Goal: Task Accomplishment & Management: Use online tool/utility

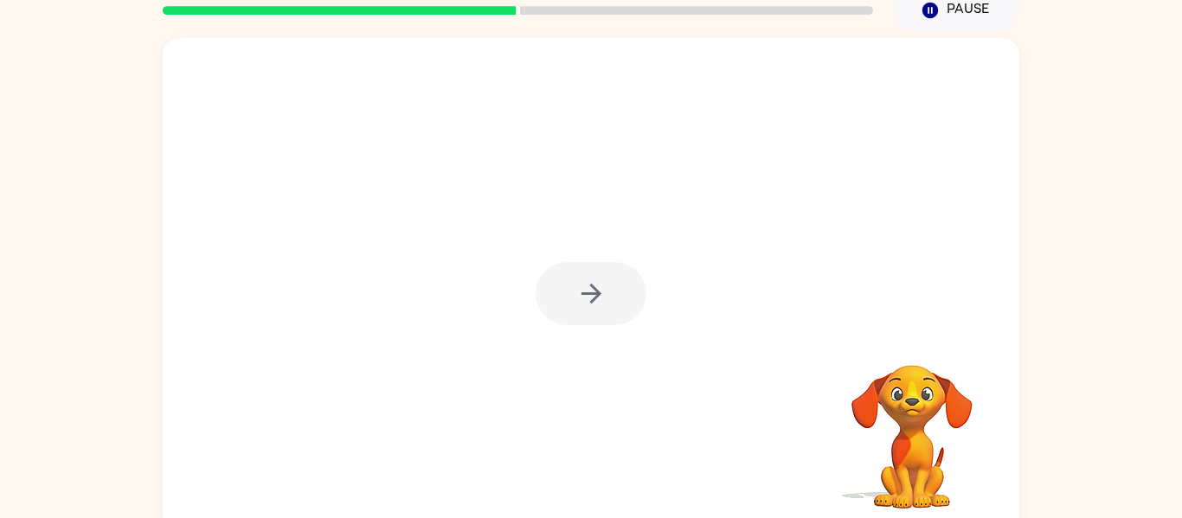
scroll to position [90, 0]
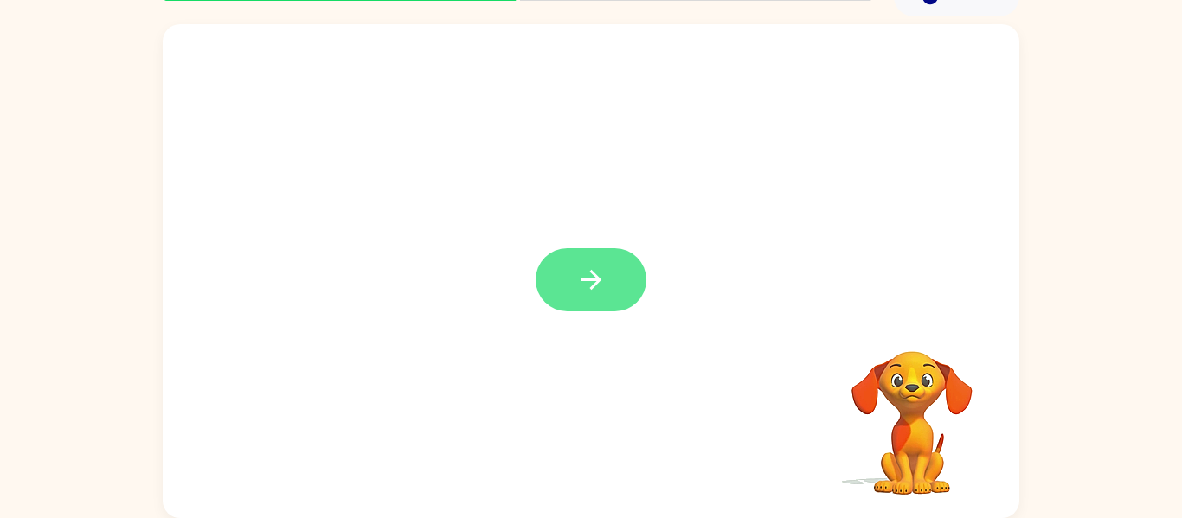
click at [577, 270] on icon "button" at bounding box center [591, 280] width 30 height 30
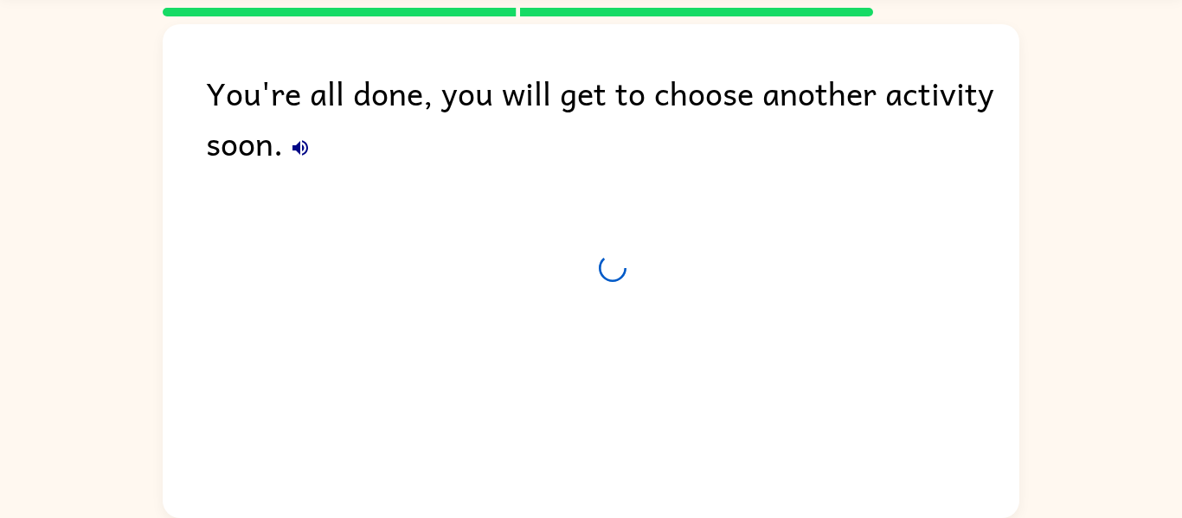
scroll to position [59, 0]
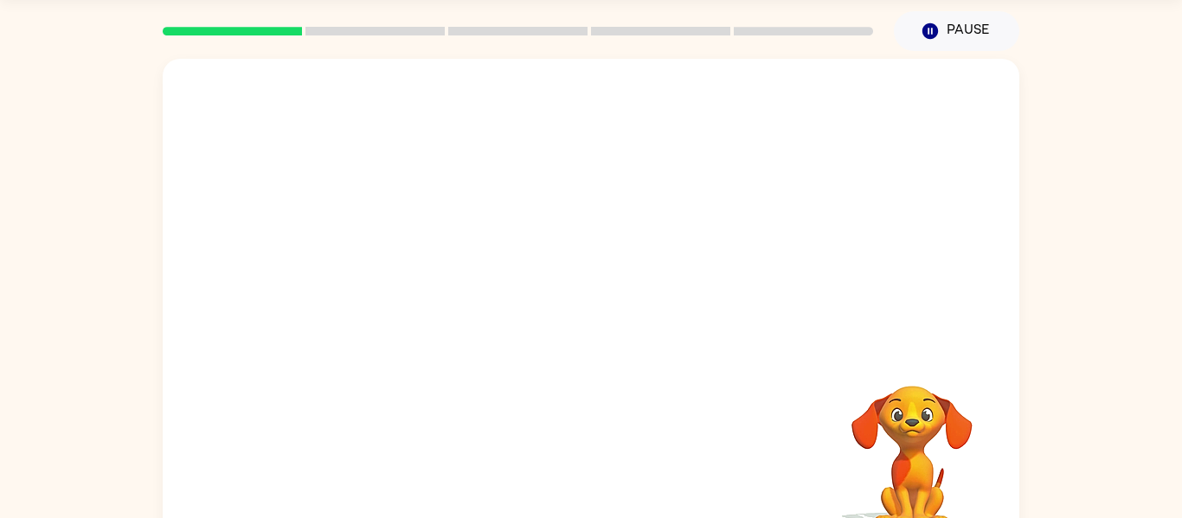
scroll to position [90, 0]
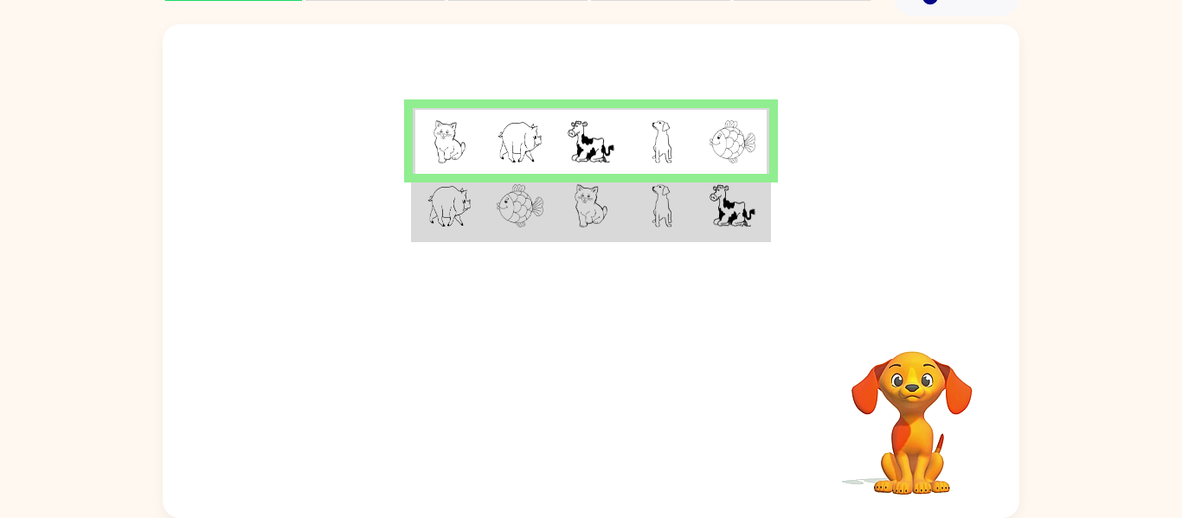
click at [469, 211] on img at bounding box center [449, 205] width 45 height 43
click at [454, 147] on img at bounding box center [449, 141] width 33 height 43
click at [512, 144] on img at bounding box center [520, 141] width 47 height 43
click at [595, 145] on img at bounding box center [591, 141] width 47 height 43
click at [668, 134] on img at bounding box center [662, 141] width 21 height 43
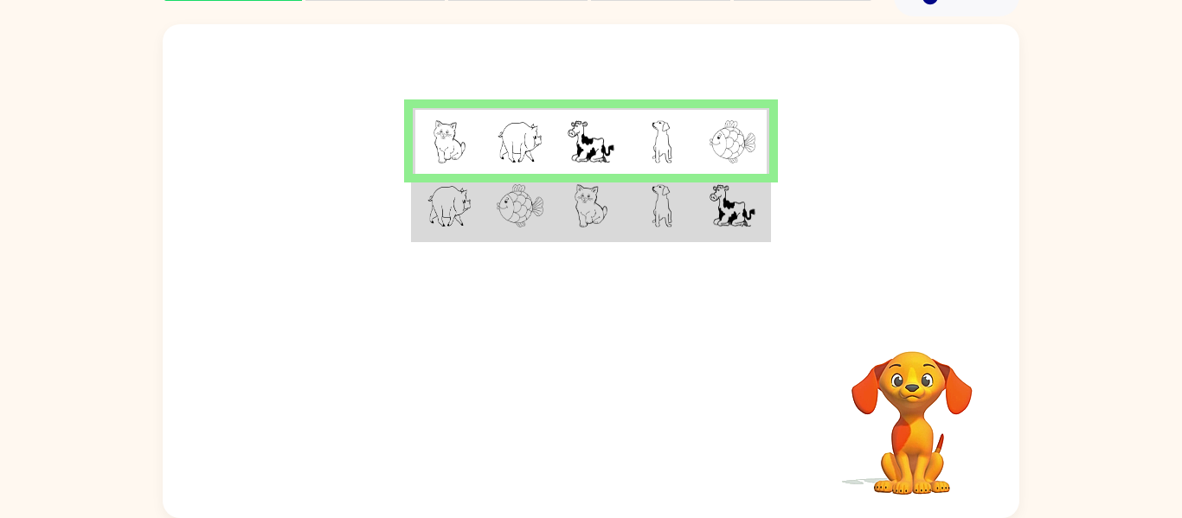
click at [748, 138] on img at bounding box center [731, 141] width 45 height 43
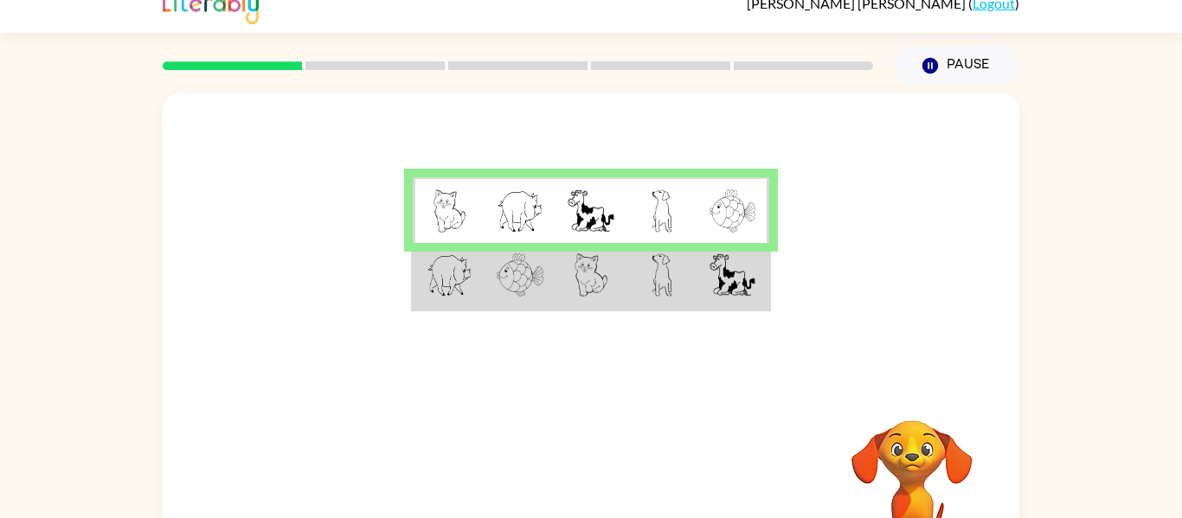
scroll to position [0, 0]
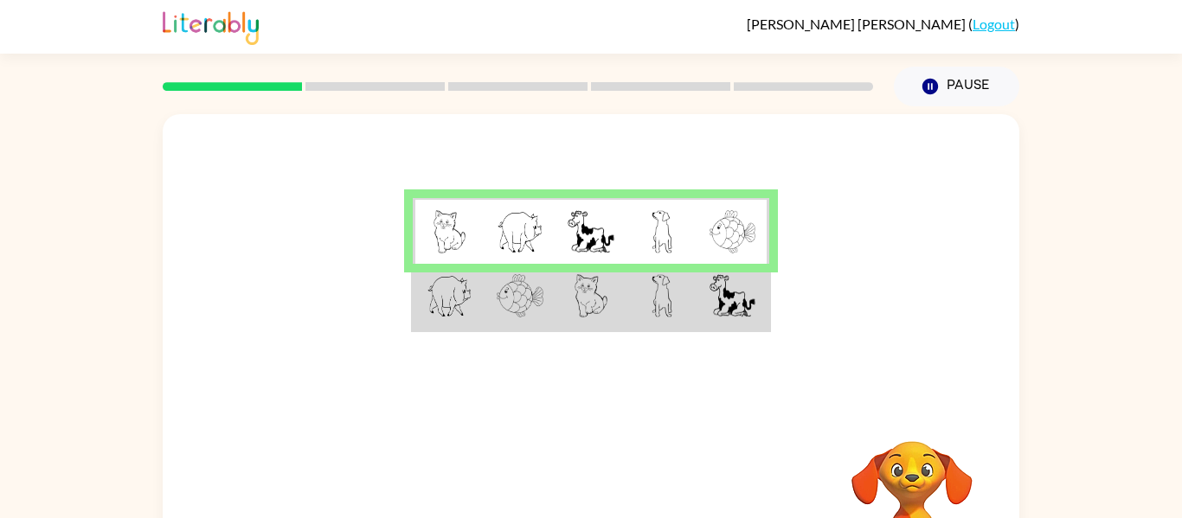
click at [469, 296] on img at bounding box center [449, 295] width 45 height 43
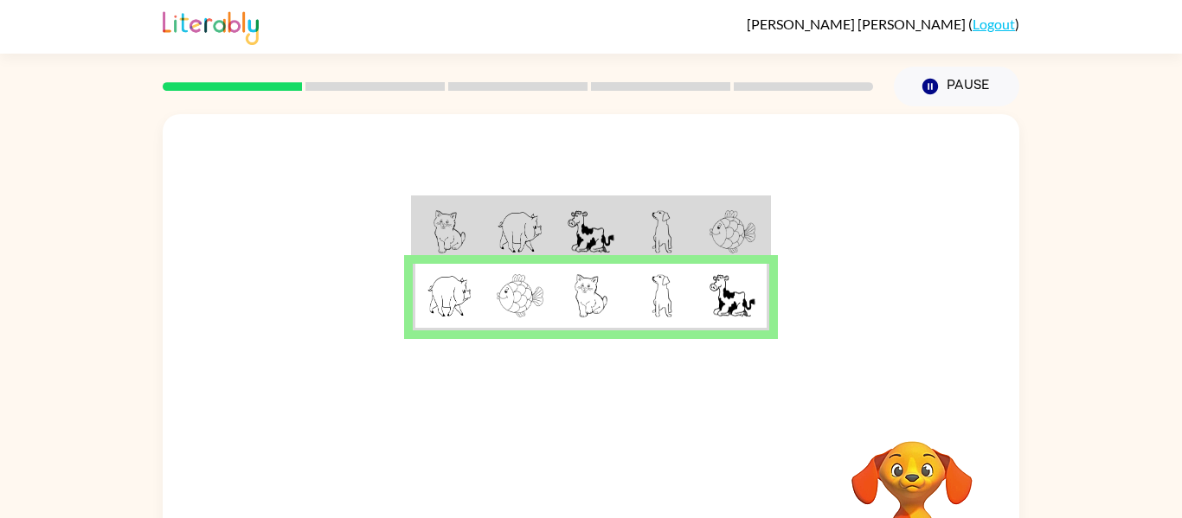
scroll to position [90, 0]
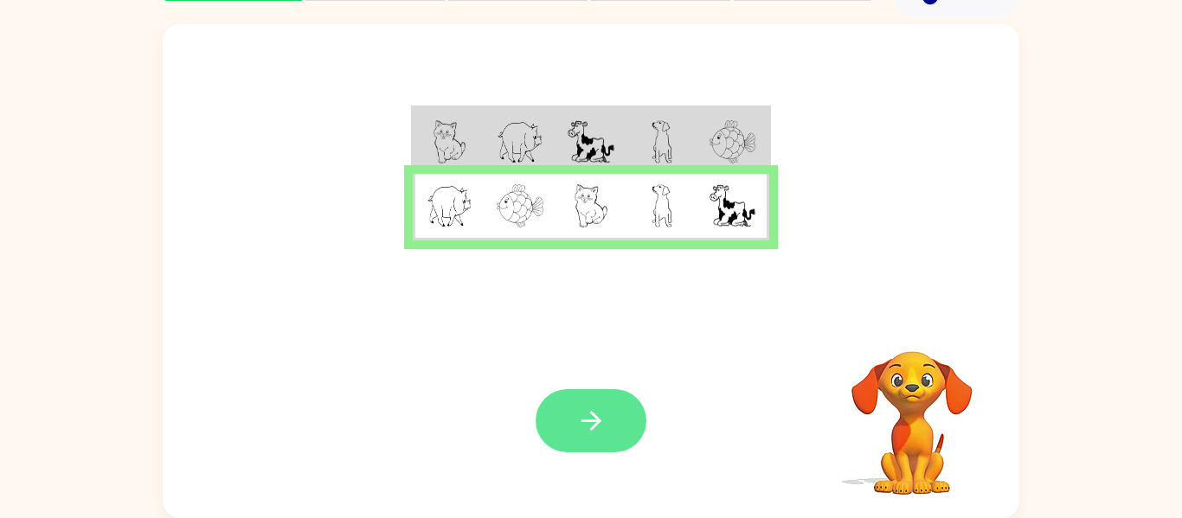
click at [593, 416] on icon "button" at bounding box center [591, 421] width 20 height 20
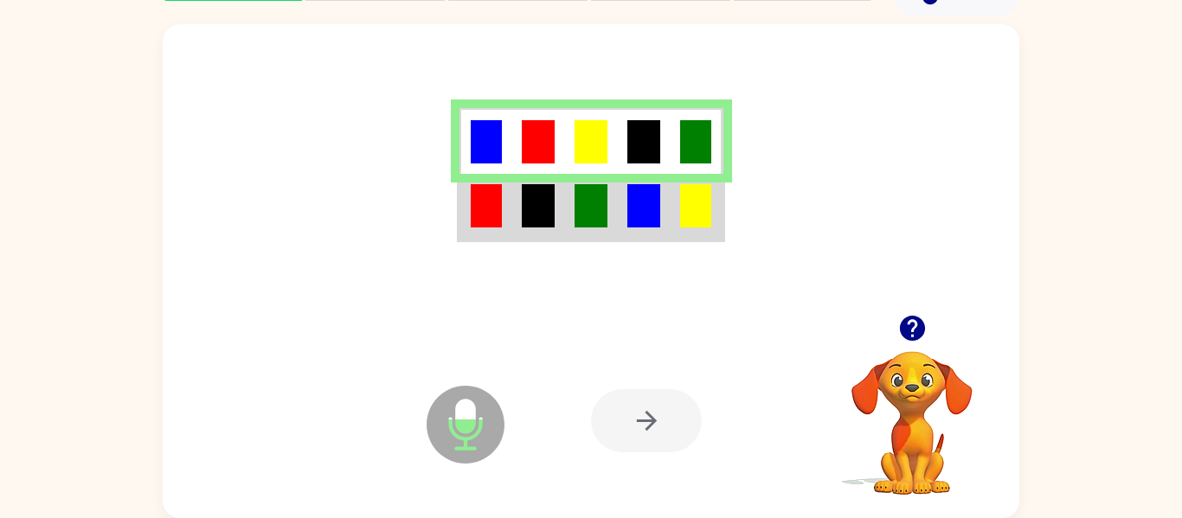
click at [921, 331] on icon "button" at bounding box center [911, 328] width 25 height 25
click at [462, 169] on td at bounding box center [485, 141] width 53 height 67
drag, startPoint x: 459, startPoint y: 433, endPoint x: 476, endPoint y: 337, distance: 97.6
click at [422, 382] on div "Microphone The Microphone is here when it is your turn to talk" at bounding box center [422, 382] width 0 height 0
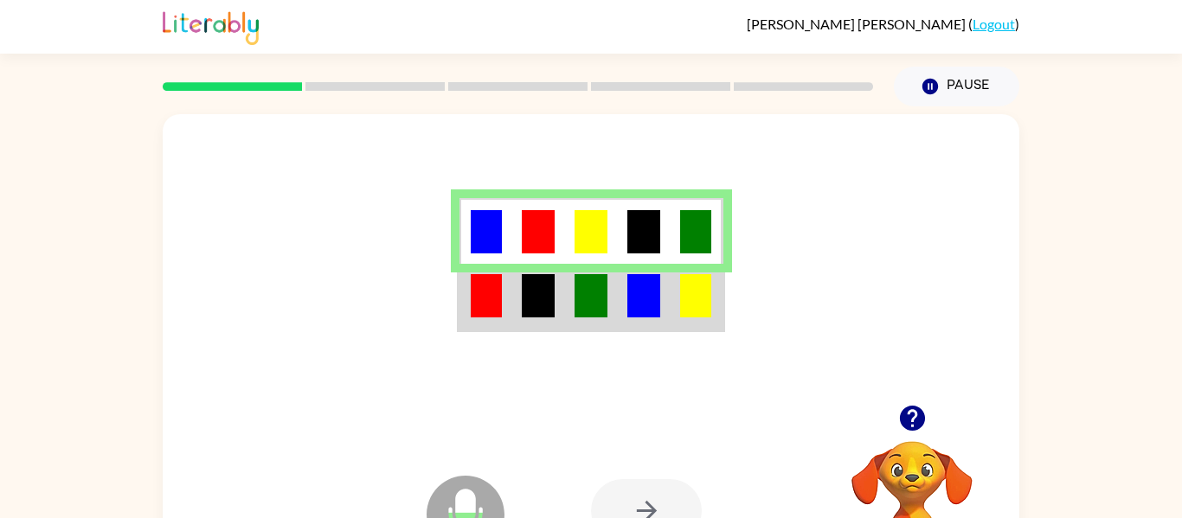
click at [551, 241] on img at bounding box center [538, 231] width 33 height 43
click at [584, 239] on img at bounding box center [591, 231] width 33 height 43
click at [651, 234] on img at bounding box center [643, 231] width 33 height 43
click at [705, 216] on img at bounding box center [695, 231] width 31 height 43
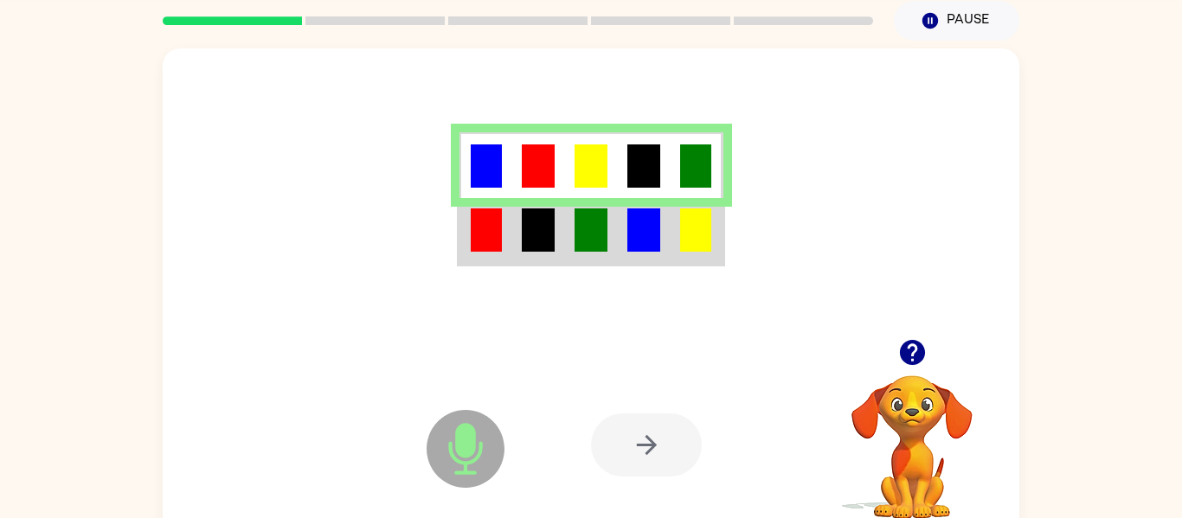
scroll to position [90, 0]
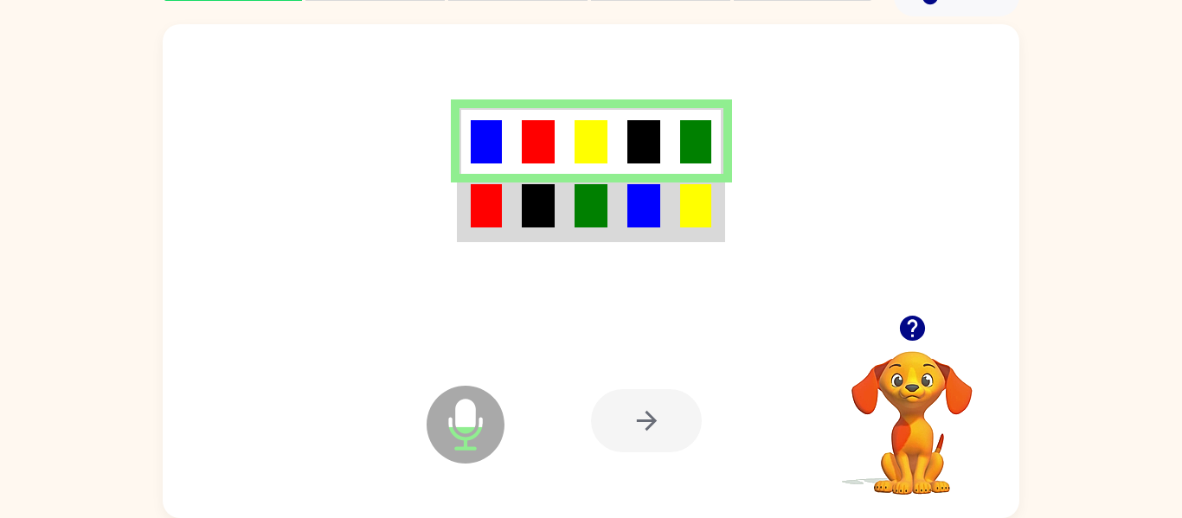
click at [457, 433] on icon at bounding box center [466, 425] width 78 height 78
click at [466, 433] on icon "Microphone The Microphone is here when it is your turn to talk" at bounding box center [552, 447] width 260 height 130
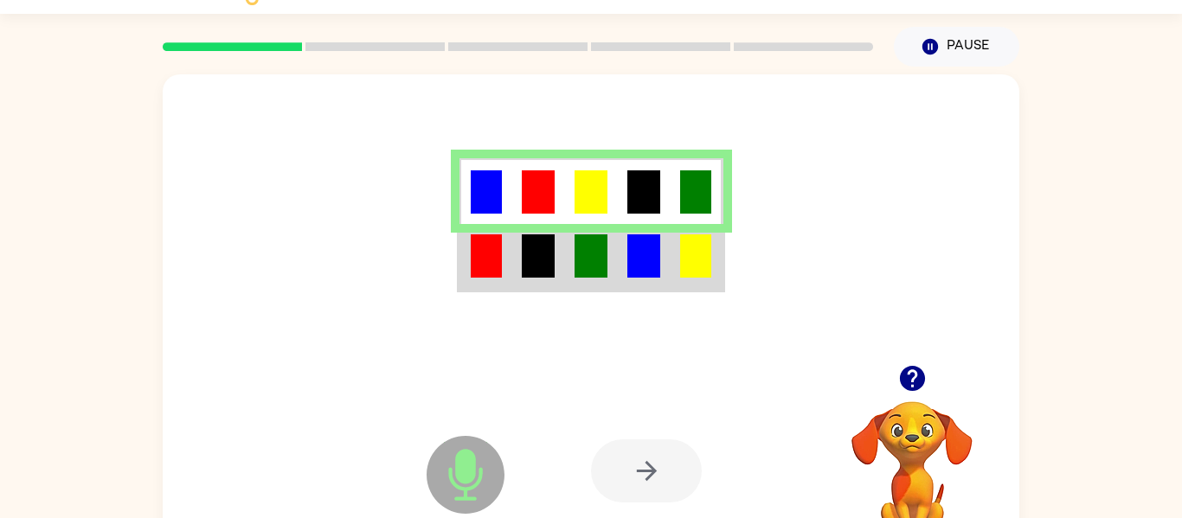
scroll to position [0, 0]
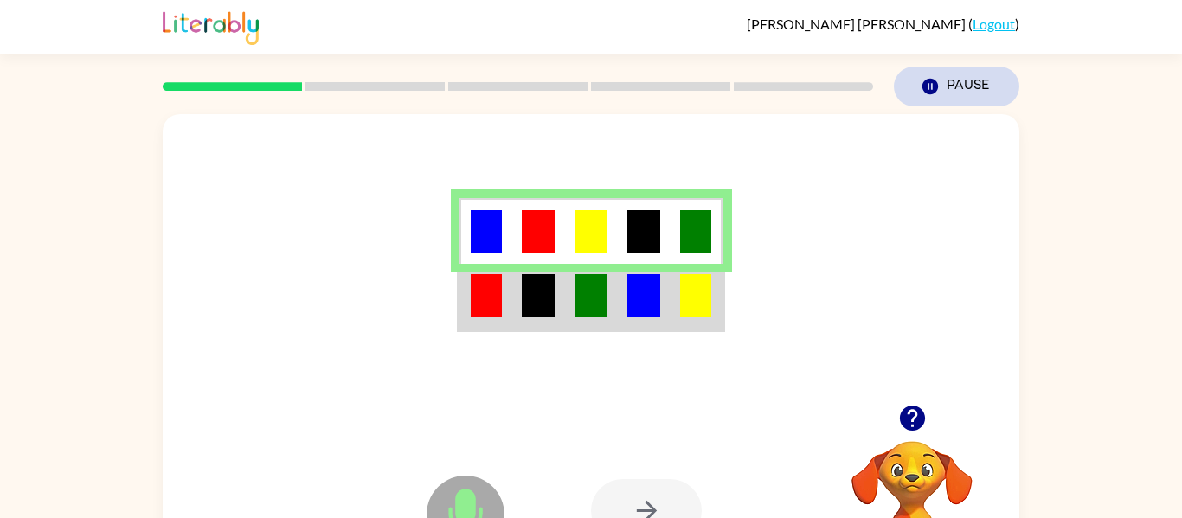
click at [924, 88] on icon "button" at bounding box center [930, 87] width 16 height 16
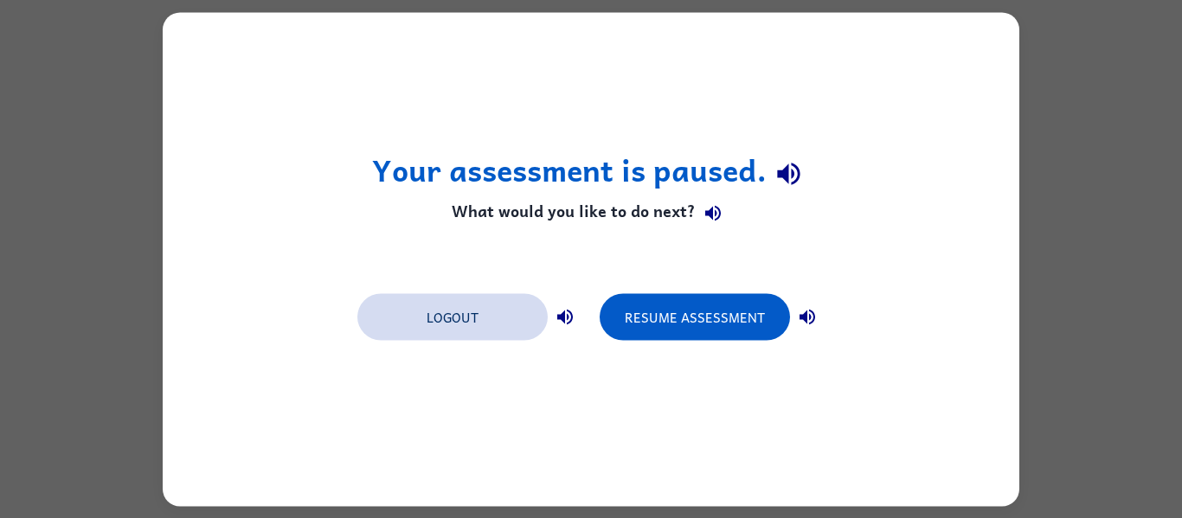
click at [477, 330] on button "Logout" at bounding box center [452, 316] width 190 height 47
